Goal: Task Accomplishment & Management: Manage account settings

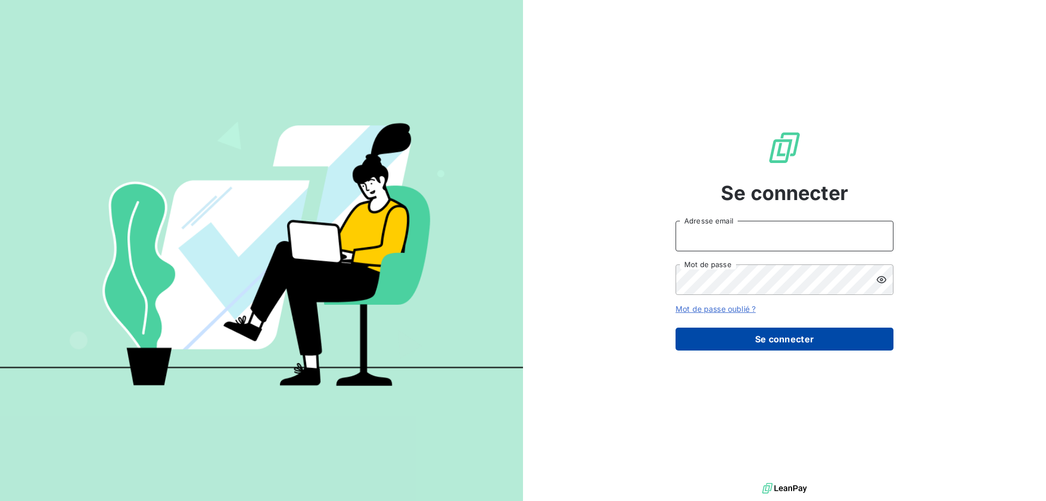
type input "[EMAIL_ADDRESS][DOMAIN_NAME]"
click at [759, 339] on button "Se connecter" at bounding box center [785, 339] width 218 height 23
